Goal: Information Seeking & Learning: Learn about a topic

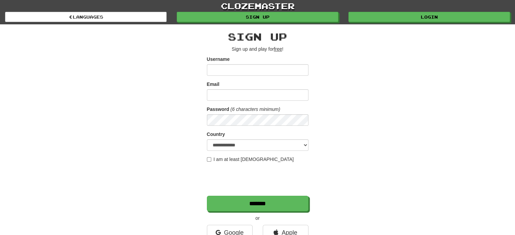
click at [222, 68] on input "Username" at bounding box center [258, 70] width 102 height 12
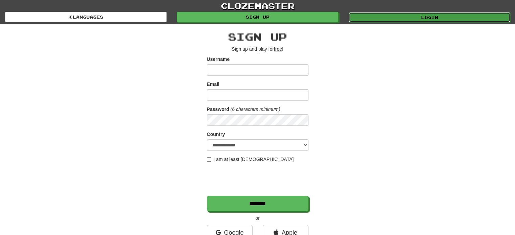
click at [415, 20] on link "Login" at bounding box center [429, 17] width 161 height 10
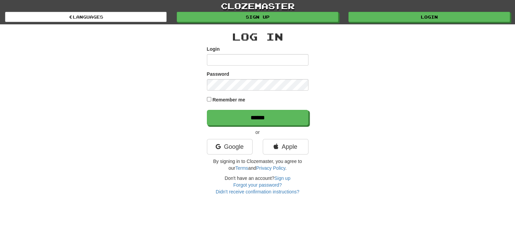
type input "******"
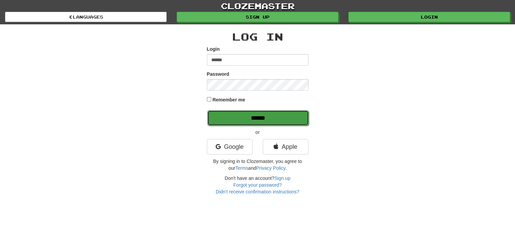
click at [232, 121] on input "******" at bounding box center [258, 118] width 102 height 16
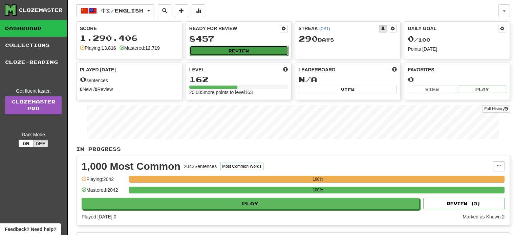
click at [225, 49] on button "Review" at bounding box center [238, 51] width 98 height 10
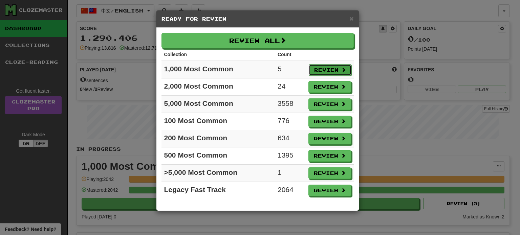
click at [321, 69] on button "Review" at bounding box center [330, 70] width 43 height 12
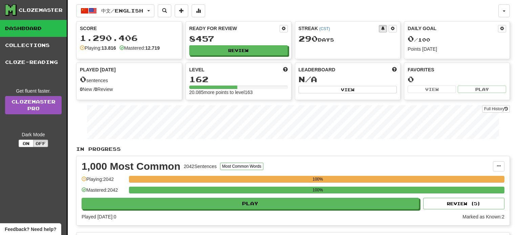
select select "**"
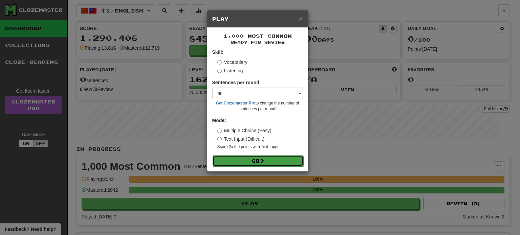
click at [256, 165] on button "Go" at bounding box center [257, 161] width 91 height 12
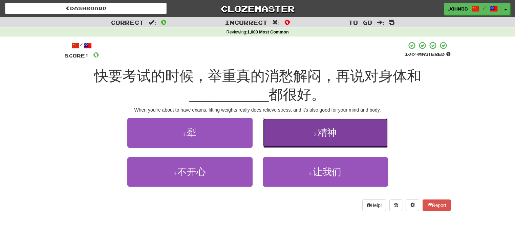
click at [319, 132] on span "精神" at bounding box center [326, 133] width 19 height 10
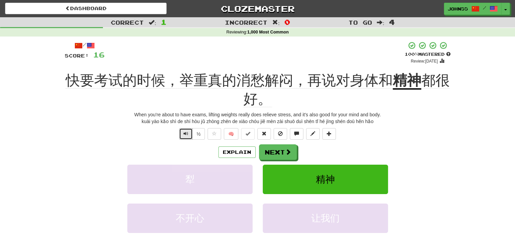
click at [186, 135] on span "Text-to-speech controls" at bounding box center [185, 133] width 5 height 5
click at [269, 154] on button "Next" at bounding box center [278, 153] width 38 height 16
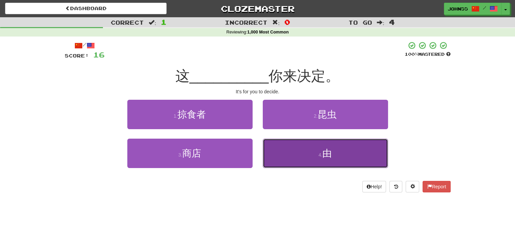
click at [341, 153] on button "4 . 由" at bounding box center [325, 153] width 125 height 29
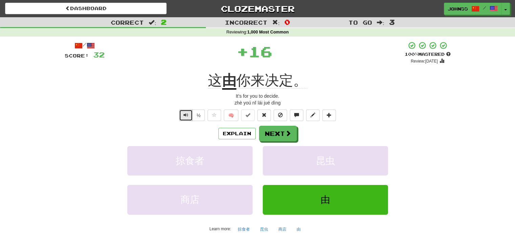
click at [187, 115] on span "Text-to-speech controls" at bounding box center [185, 115] width 5 height 5
click at [281, 133] on button "Next" at bounding box center [278, 134] width 38 height 16
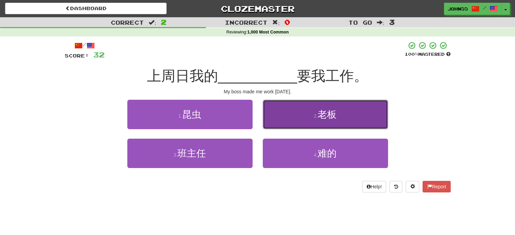
click at [311, 108] on button "2 . 老板" at bounding box center [325, 114] width 125 height 29
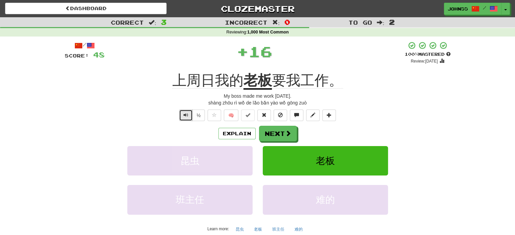
click at [187, 115] on span "Text-to-speech controls" at bounding box center [185, 115] width 5 height 5
click at [275, 134] on button "Next" at bounding box center [278, 134] width 38 height 16
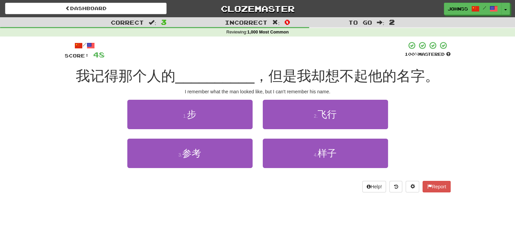
click at [275, 134] on div "2 . 飞行" at bounding box center [324, 119] width 135 height 39
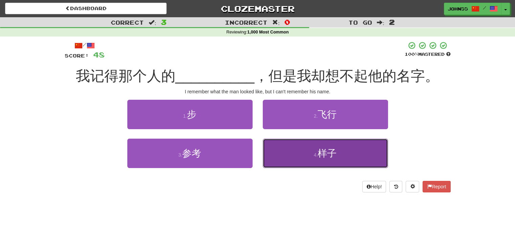
click at [307, 152] on button "4 . 样子" at bounding box center [325, 153] width 125 height 29
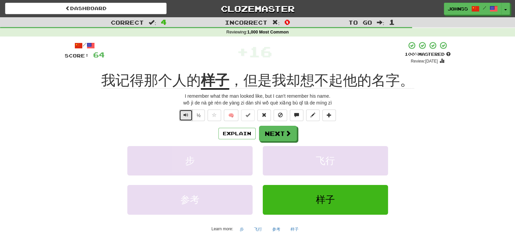
click at [186, 115] on span "Text-to-speech controls" at bounding box center [185, 115] width 5 height 5
click at [184, 114] on span "Text-to-speech controls" at bounding box center [185, 115] width 5 height 5
click at [280, 130] on button "Next" at bounding box center [278, 134] width 38 height 16
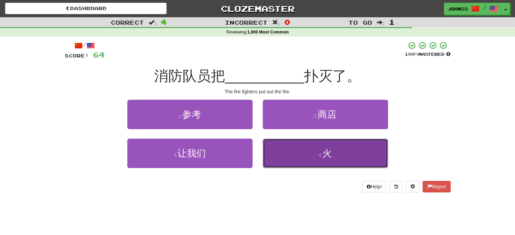
click at [313, 147] on button "4 . 火" at bounding box center [325, 153] width 125 height 29
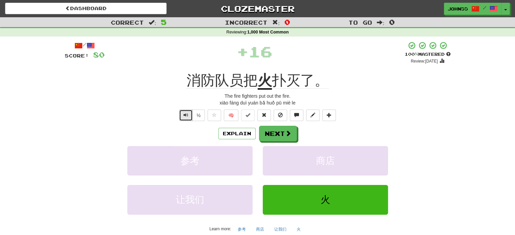
click at [186, 114] on span "Text-to-speech controls" at bounding box center [185, 115] width 5 height 5
click at [282, 134] on button "Next" at bounding box center [278, 134] width 38 height 16
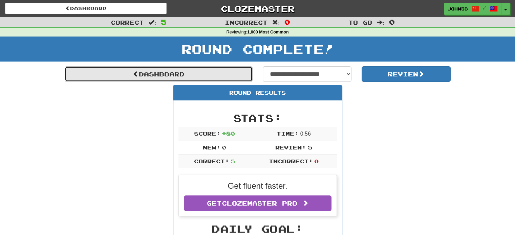
click at [208, 76] on link "Dashboard" at bounding box center [159, 74] width 188 height 16
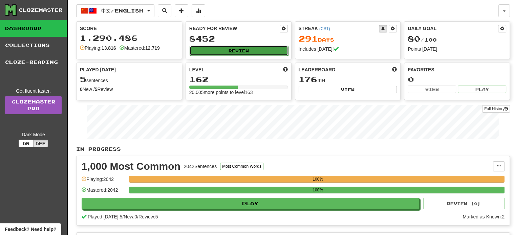
click at [222, 51] on button "Review" at bounding box center [238, 51] width 98 height 10
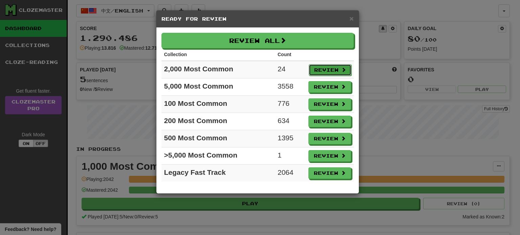
click at [324, 69] on button "Review" at bounding box center [330, 70] width 43 height 12
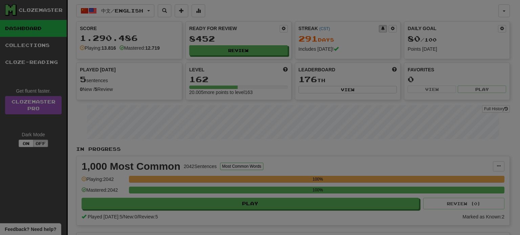
select select "**"
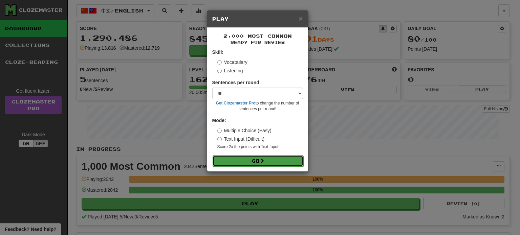
click at [251, 160] on button "Go" at bounding box center [257, 161] width 91 height 12
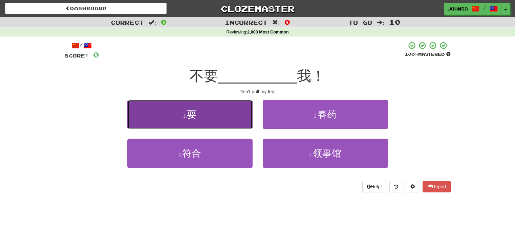
click at [191, 110] on span "耍" at bounding box center [191, 114] width 9 height 10
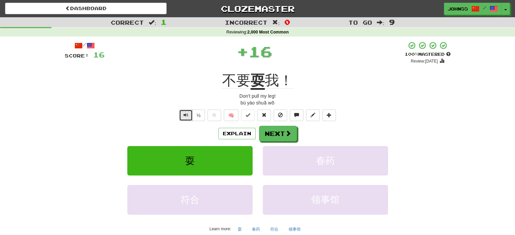
click at [184, 115] on span "Text-to-speech controls" at bounding box center [185, 115] width 5 height 5
click at [271, 128] on button "Next" at bounding box center [278, 134] width 38 height 16
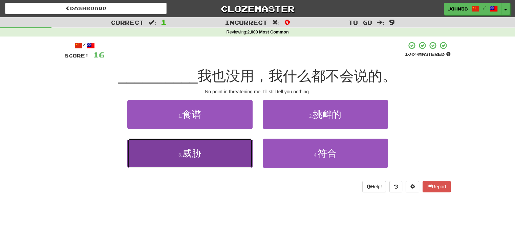
click at [181, 152] on button "3 . 威胁" at bounding box center [189, 153] width 125 height 29
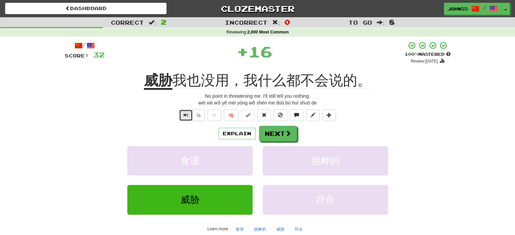
click at [183, 117] on button "Text-to-speech controls" at bounding box center [186, 116] width 14 height 12
click at [262, 135] on button "Next" at bounding box center [278, 134] width 38 height 16
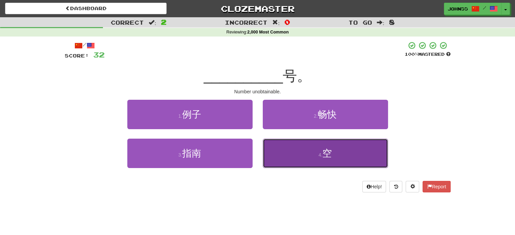
click at [316, 157] on button "4 . 空" at bounding box center [325, 153] width 125 height 29
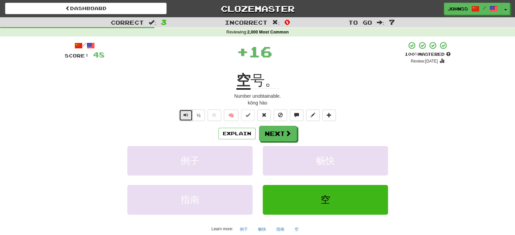
click at [185, 119] on button "Text-to-speech controls" at bounding box center [186, 116] width 14 height 12
click at [274, 133] on button "Next" at bounding box center [278, 134] width 38 height 16
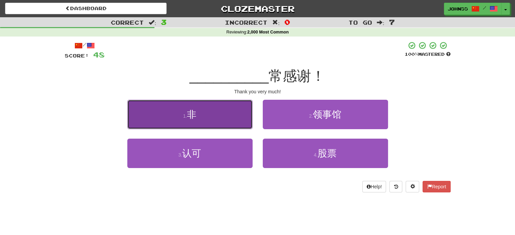
click at [188, 121] on button "1 . 非" at bounding box center [189, 114] width 125 height 29
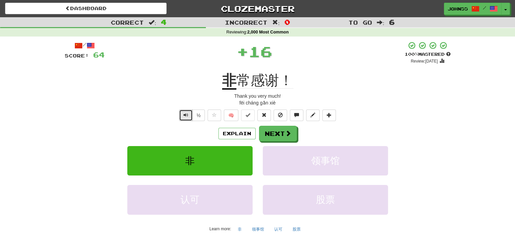
click at [186, 117] on span "Text-to-speech controls" at bounding box center [185, 115] width 5 height 5
click at [282, 135] on button "Next" at bounding box center [278, 134] width 38 height 16
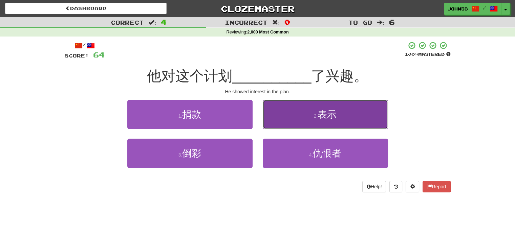
click at [330, 121] on button "2 . 表示" at bounding box center [325, 114] width 125 height 29
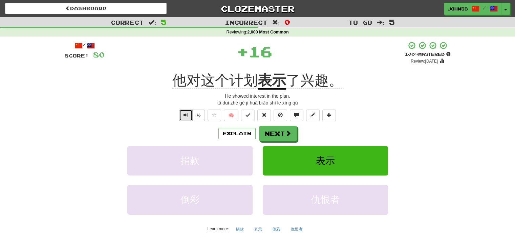
click at [185, 115] on span "Text-to-speech controls" at bounding box center [185, 115] width 5 height 5
click at [276, 133] on button "Next" at bounding box center [278, 134] width 38 height 16
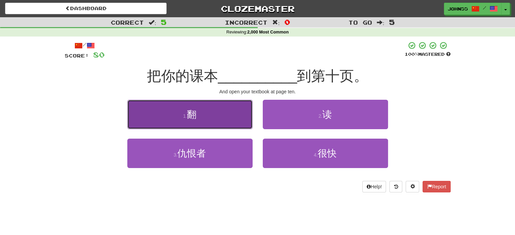
click at [204, 121] on button "1 . 翻" at bounding box center [189, 114] width 125 height 29
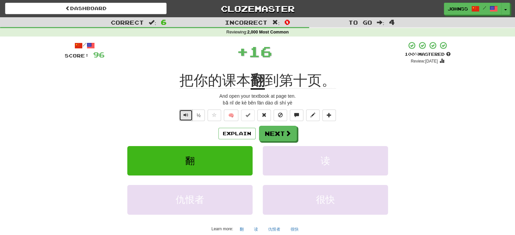
click at [184, 118] on button "Text-to-speech controls" at bounding box center [186, 116] width 14 height 12
click at [273, 130] on button "Next" at bounding box center [278, 134] width 38 height 16
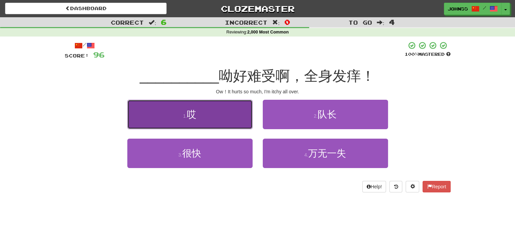
click at [221, 120] on button "1 . 哎" at bounding box center [189, 114] width 125 height 29
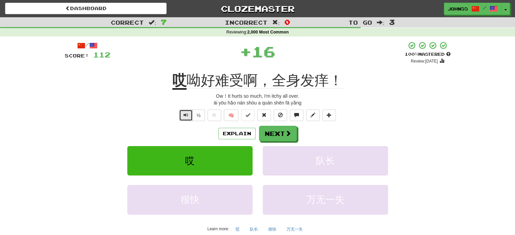
click at [185, 117] on span "Text-to-speech controls" at bounding box center [185, 115] width 5 height 5
click at [274, 134] on button "Next" at bounding box center [278, 134] width 38 height 16
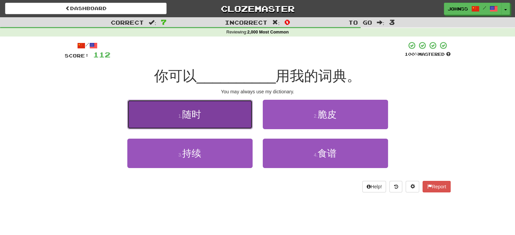
click at [221, 119] on button "1 . 随时" at bounding box center [189, 114] width 125 height 29
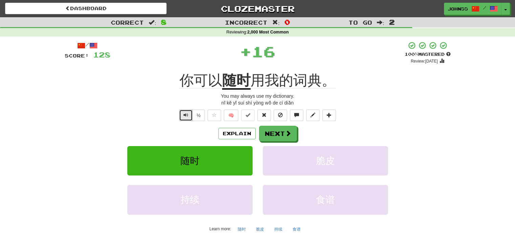
click at [185, 116] on span "Text-to-speech controls" at bounding box center [185, 115] width 5 height 5
click at [277, 133] on button "Next" at bounding box center [278, 134] width 38 height 16
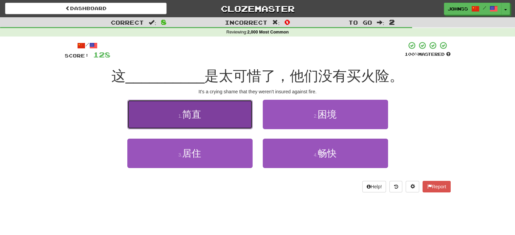
click at [189, 114] on span "简直" at bounding box center [191, 114] width 19 height 10
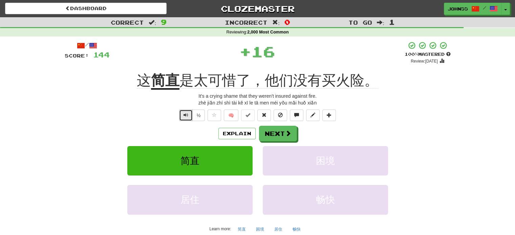
click at [185, 117] on span "Text-to-speech controls" at bounding box center [185, 115] width 5 height 5
click at [277, 136] on button "Next" at bounding box center [278, 134] width 38 height 16
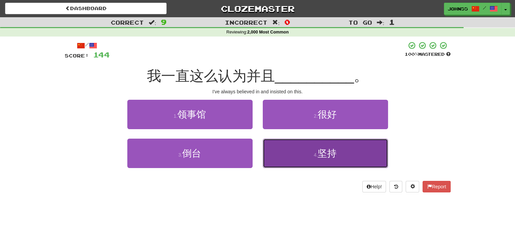
click at [307, 152] on button "4 . 坚持" at bounding box center [325, 153] width 125 height 29
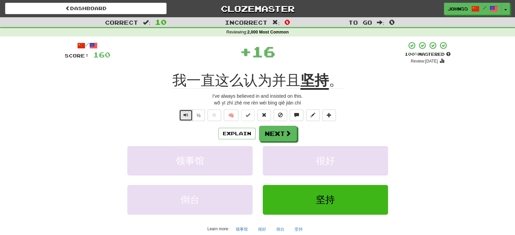
click at [182, 112] on button "Text-to-speech controls" at bounding box center [186, 116] width 14 height 12
click at [275, 134] on button "Next" at bounding box center [278, 134] width 38 height 16
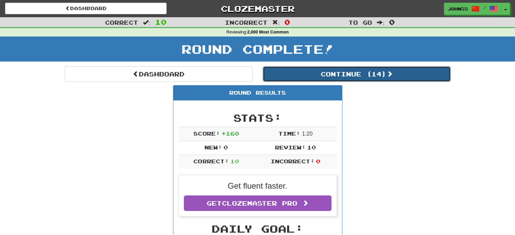
click at [322, 73] on button "Continue ( 14 )" at bounding box center [357, 74] width 188 height 16
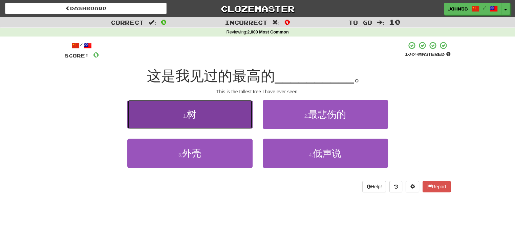
click at [202, 104] on button "1 . 树" at bounding box center [189, 114] width 125 height 29
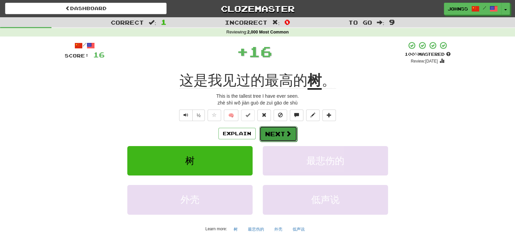
click at [277, 136] on button "Next" at bounding box center [278, 134] width 38 height 16
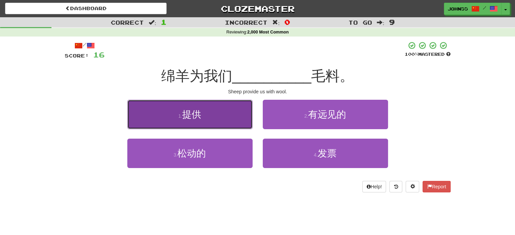
click at [204, 121] on button "1 . 提供" at bounding box center [189, 114] width 125 height 29
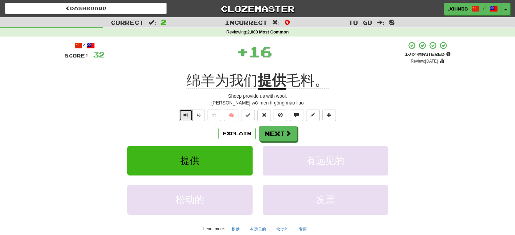
click at [183, 118] on button "Text-to-speech controls" at bounding box center [186, 116] width 14 height 12
click at [282, 136] on button "Next" at bounding box center [278, 134] width 38 height 16
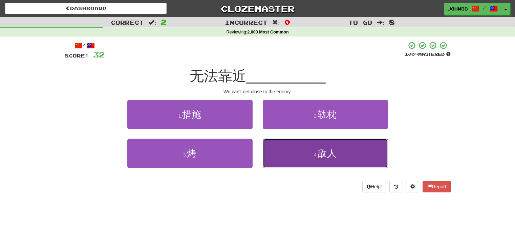
click at [297, 143] on button "4 . 敌人" at bounding box center [325, 153] width 125 height 29
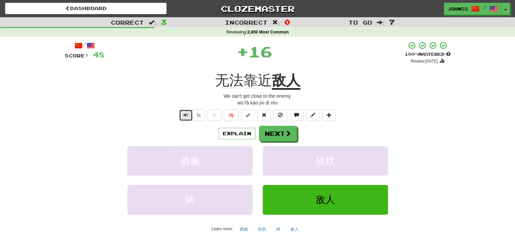
click at [185, 117] on span "Text-to-speech controls" at bounding box center [185, 115] width 5 height 5
click at [275, 133] on button "Next" at bounding box center [278, 134] width 38 height 16
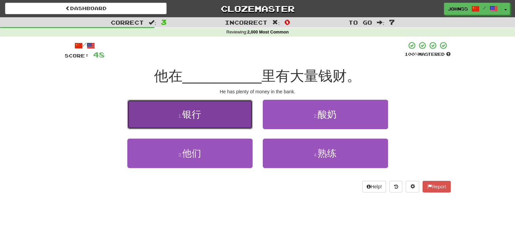
click at [198, 116] on span "银行" at bounding box center [191, 114] width 19 height 10
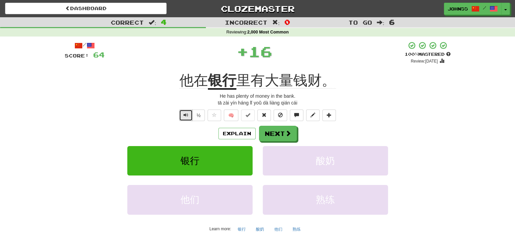
click at [186, 116] on span "Text-to-speech controls" at bounding box center [185, 115] width 5 height 5
click at [282, 136] on button "Next" at bounding box center [278, 134] width 38 height 16
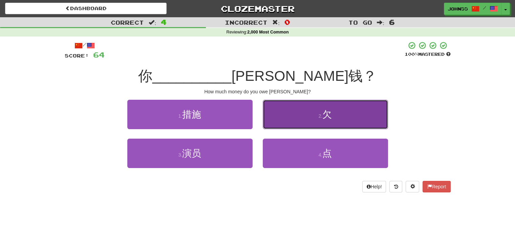
click at [296, 115] on button "2 . 欠" at bounding box center [325, 114] width 125 height 29
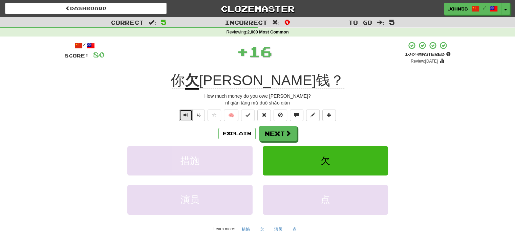
click at [184, 119] on button "Text-to-speech controls" at bounding box center [186, 116] width 14 height 12
click at [271, 133] on button "Next" at bounding box center [278, 134] width 38 height 16
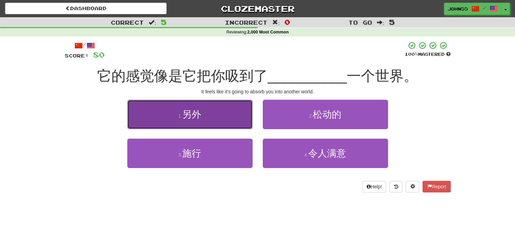
click at [189, 117] on span "另外" at bounding box center [191, 114] width 19 height 10
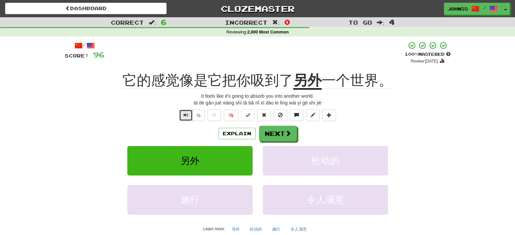
click at [187, 115] on span "Text-to-speech controls" at bounding box center [185, 115] width 5 height 5
click at [277, 134] on button "Next" at bounding box center [278, 134] width 38 height 16
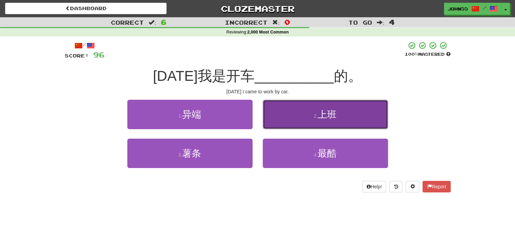
click at [286, 114] on button "2 . 上班" at bounding box center [325, 114] width 125 height 29
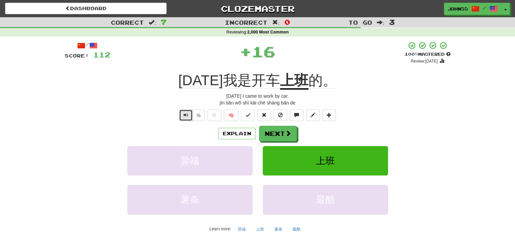
click at [186, 114] on span "Text-to-speech controls" at bounding box center [185, 115] width 5 height 5
click at [279, 134] on button "Next" at bounding box center [278, 134] width 38 height 16
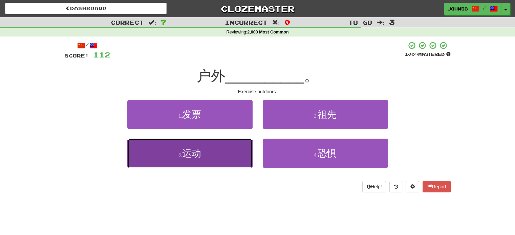
click at [203, 154] on button "3 . 运动" at bounding box center [189, 153] width 125 height 29
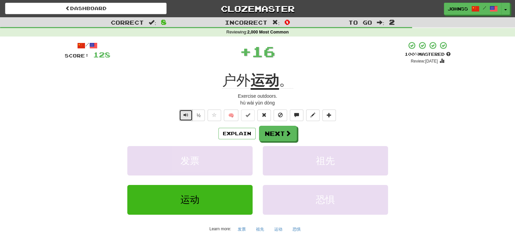
click at [183, 116] on span "Text-to-speech controls" at bounding box center [185, 115] width 5 height 5
click at [274, 129] on button "Next" at bounding box center [278, 134] width 38 height 16
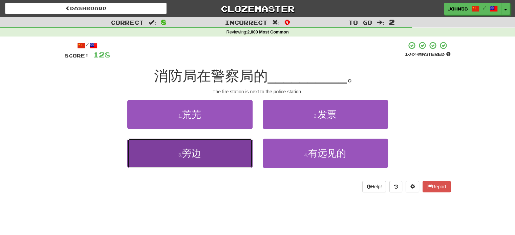
click at [223, 154] on button "3 . 旁边" at bounding box center [189, 153] width 125 height 29
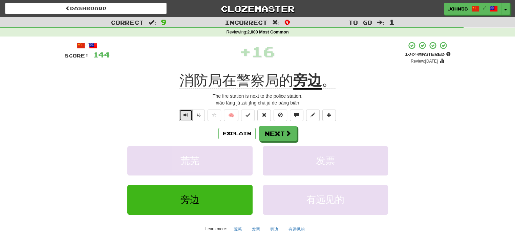
click at [183, 117] on span "Text-to-speech controls" at bounding box center [185, 115] width 5 height 5
click at [269, 134] on button "Next" at bounding box center [278, 134] width 38 height 16
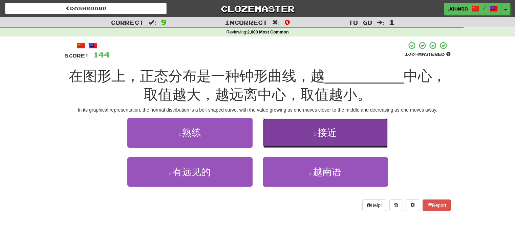
click at [280, 132] on button "2 . 接近" at bounding box center [325, 132] width 125 height 29
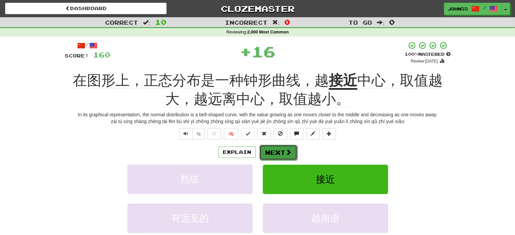
click at [272, 150] on button "Next" at bounding box center [278, 153] width 38 height 16
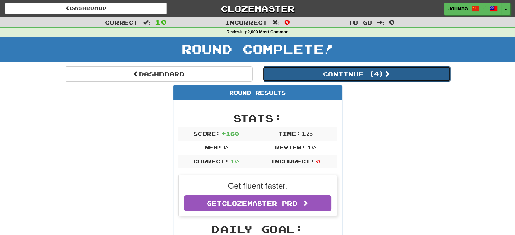
click at [321, 77] on button "Continue ( 4 )" at bounding box center [357, 74] width 188 height 16
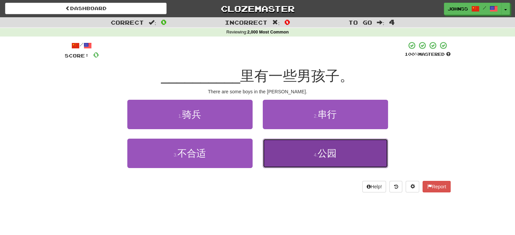
click at [332, 151] on span "公园" at bounding box center [326, 153] width 19 height 10
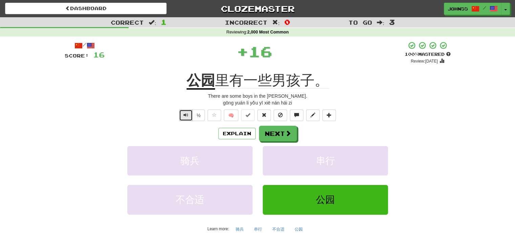
click at [184, 115] on span "Text-to-speech controls" at bounding box center [185, 115] width 5 height 5
click at [272, 132] on button "Next" at bounding box center [278, 134] width 38 height 16
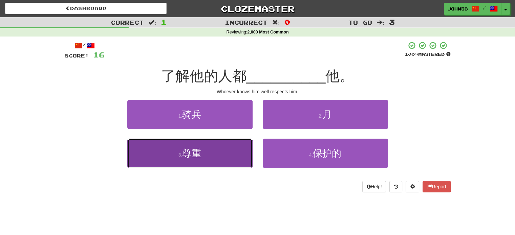
click at [192, 157] on span "尊重" at bounding box center [191, 153] width 19 height 10
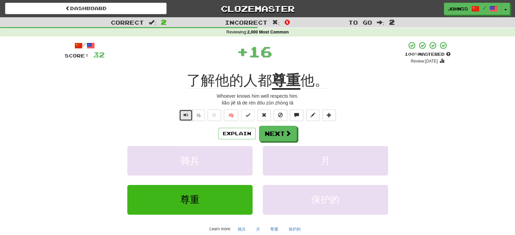
click at [185, 115] on span "Text-to-speech controls" at bounding box center [185, 115] width 5 height 5
click at [275, 137] on button "Next" at bounding box center [278, 134] width 38 height 16
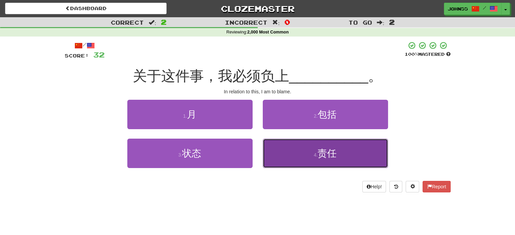
click at [309, 152] on button "4 . 责任" at bounding box center [325, 153] width 125 height 29
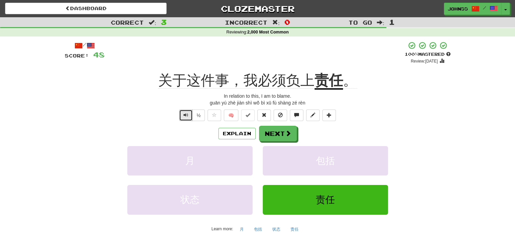
click at [186, 113] on span "Text-to-speech controls" at bounding box center [185, 115] width 5 height 5
click at [277, 135] on button "Next" at bounding box center [278, 134] width 38 height 16
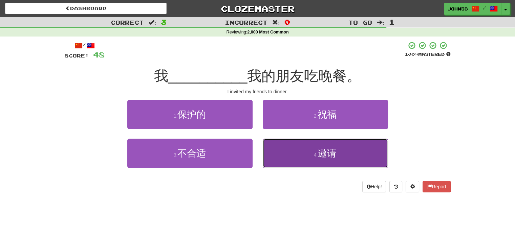
click at [302, 151] on button "4 . 邀请" at bounding box center [325, 153] width 125 height 29
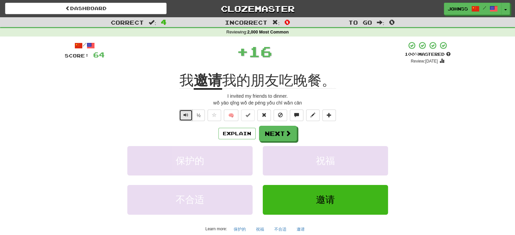
click at [187, 113] on span "Text-to-speech controls" at bounding box center [185, 115] width 5 height 5
click at [277, 133] on button "Next" at bounding box center [278, 134] width 38 height 16
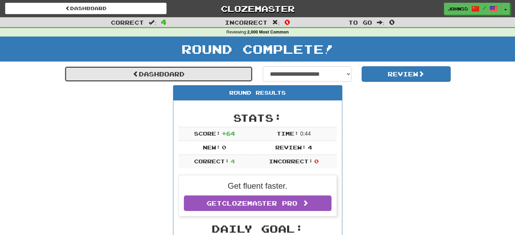
click at [189, 74] on link "Dashboard" at bounding box center [159, 74] width 188 height 16
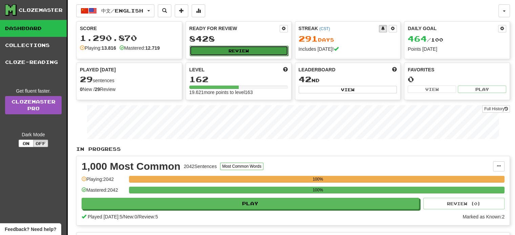
click at [222, 50] on button "Review" at bounding box center [238, 51] width 98 height 10
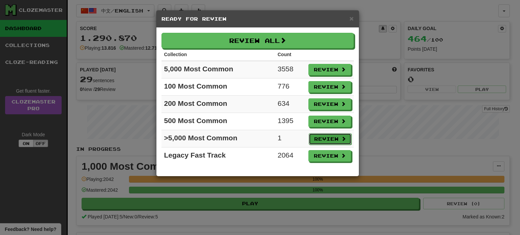
click at [328, 133] on button "Review" at bounding box center [330, 139] width 43 height 12
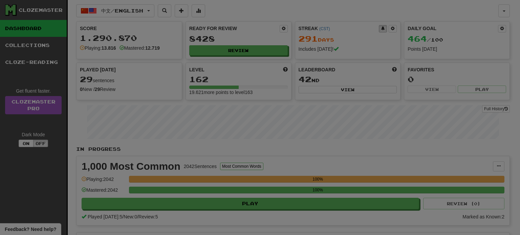
select select "**"
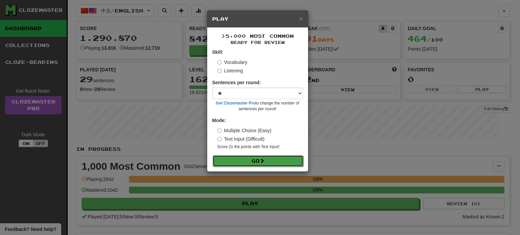
click at [264, 159] on span at bounding box center [262, 160] width 5 height 5
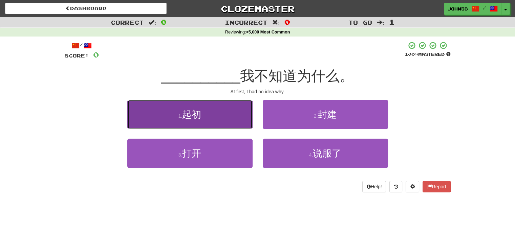
click at [195, 111] on span "起初" at bounding box center [191, 114] width 19 height 10
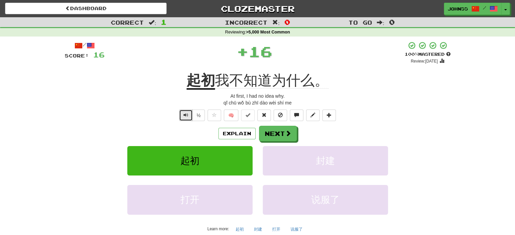
click at [184, 117] on span "Text-to-speech controls" at bounding box center [185, 115] width 5 height 5
click at [272, 134] on button "Next" at bounding box center [278, 134] width 38 height 16
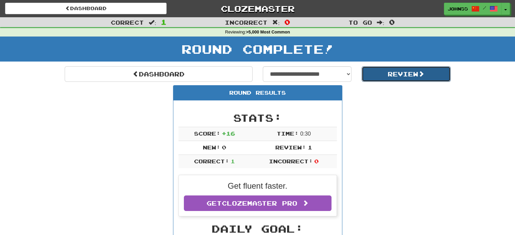
click at [390, 71] on button "Review" at bounding box center [405, 74] width 89 height 16
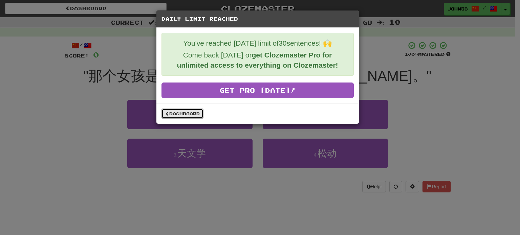
click at [181, 113] on link "Dashboard" at bounding box center [182, 114] width 42 height 10
